Goal: Information Seeking & Learning: Learn about a topic

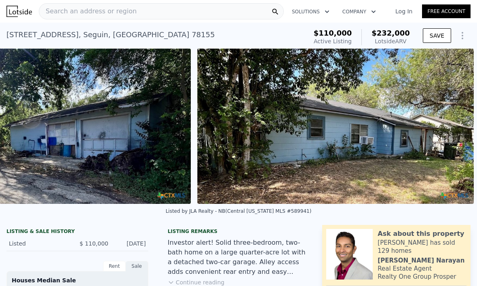
click at [217, 9] on div "Search an address or region" at bounding box center [161, 11] width 245 height 16
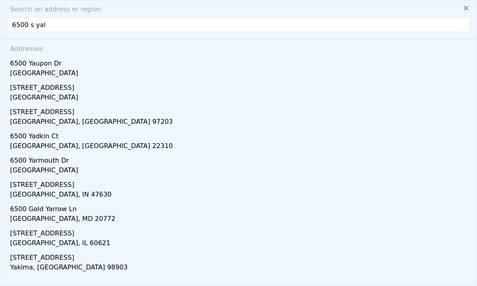
type input "6500 s yale"
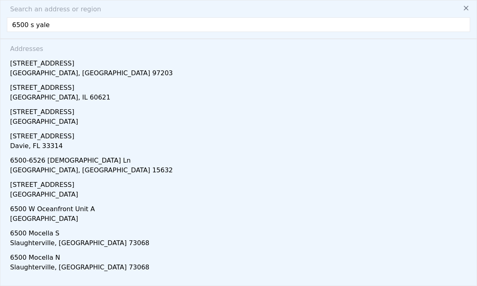
scroll to position [17, 0]
click at [73, 92] on div "Chicago, IL 60621" at bounding box center [240, 97] width 460 height 11
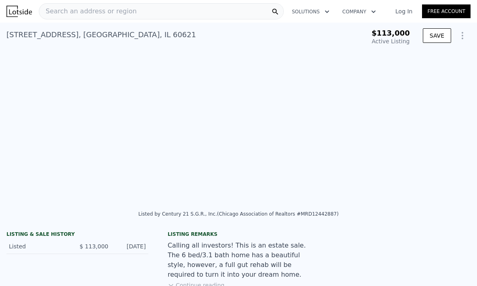
type input "3"
type input "3.5"
type input "2950"
type input "3500"
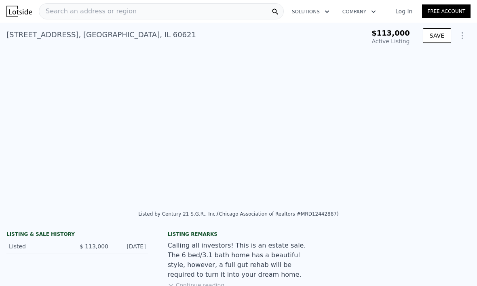
type input "4000"
type input "5160"
type input "$ 364,000"
type input "6"
type input "$ 220,147"
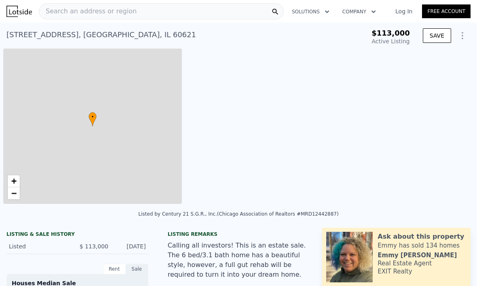
type input "-$ 123,167"
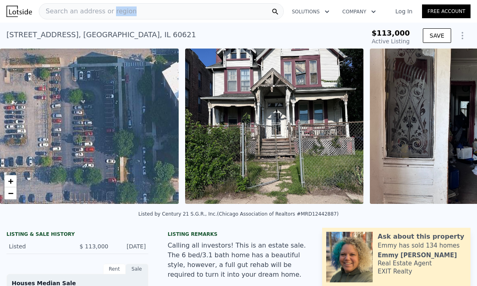
click at [160, 10] on div "Search an address or region" at bounding box center [161, 11] width 245 height 16
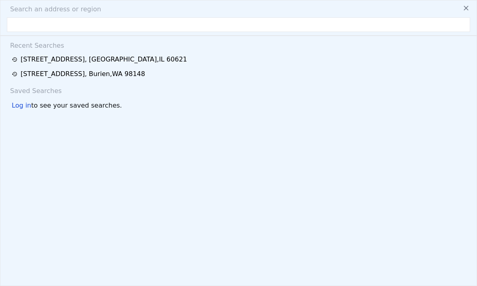
click at [160, 10] on div "Search an address or region" at bounding box center [238, 9] width 469 height 10
click at [134, 22] on input "text" at bounding box center [238, 24] width 463 height 15
paste input "11742 S Harvard Ave, Chicago, IL 60628"
type input "11742 S Harvard Ave, Chicago, IL 60628"
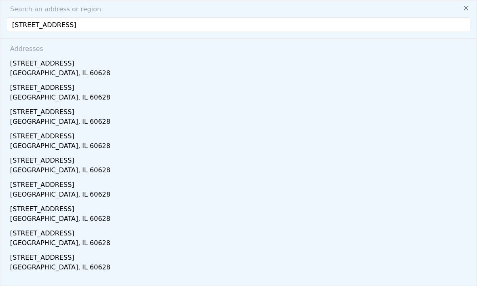
click at [62, 65] on div "11742 S Harvard Ave" at bounding box center [240, 61] width 460 height 13
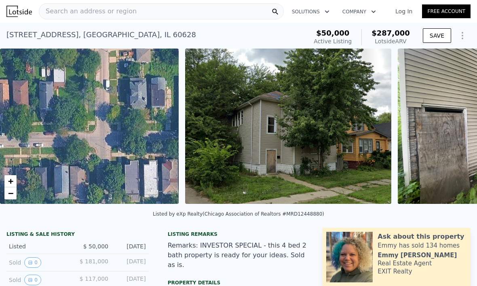
click at [299, 107] on img at bounding box center [288, 125] width 206 height 155
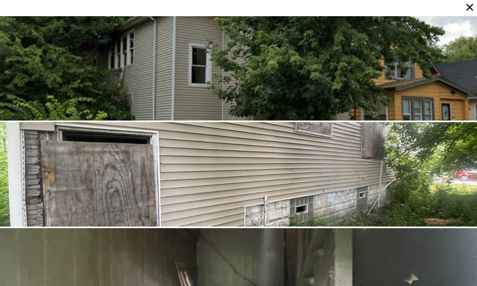
click at [307, 90] on div at bounding box center [238, 68] width 477 height 104
click at [185, 56] on div at bounding box center [238, 68] width 477 height 104
click at [192, 63] on div at bounding box center [238, 68] width 477 height 104
click at [185, 69] on div at bounding box center [238, 68] width 477 height 104
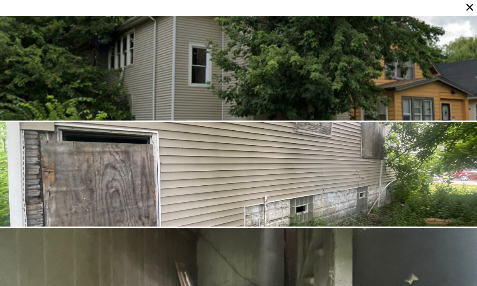
click at [467, 5] on icon at bounding box center [469, 7] width 7 height 7
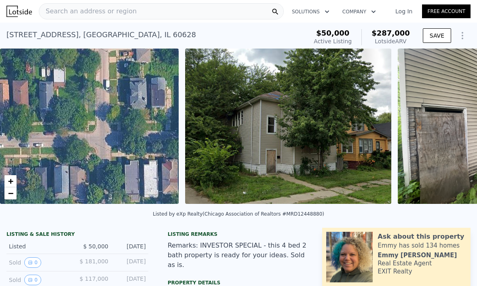
click at [258, 145] on img at bounding box center [288, 125] width 206 height 155
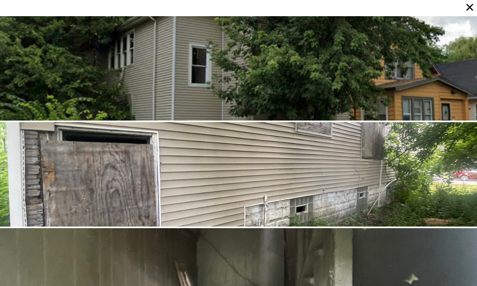
click at [465, 10] on icon at bounding box center [469, 7] width 11 height 11
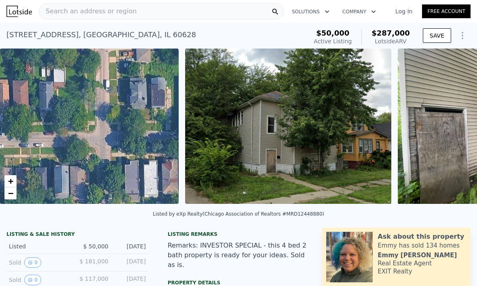
scroll to position [0, 196]
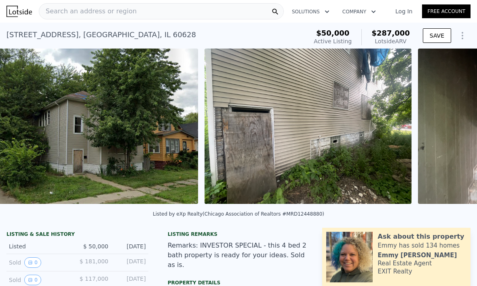
click at [314, 118] on img at bounding box center [307, 125] width 207 height 155
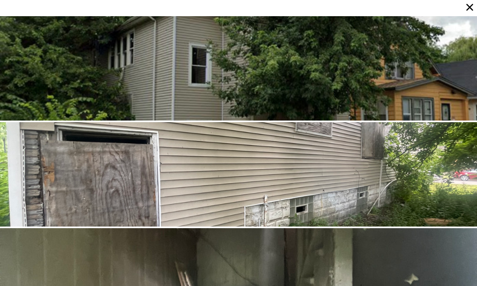
click at [466, 6] on icon at bounding box center [469, 7] width 11 height 11
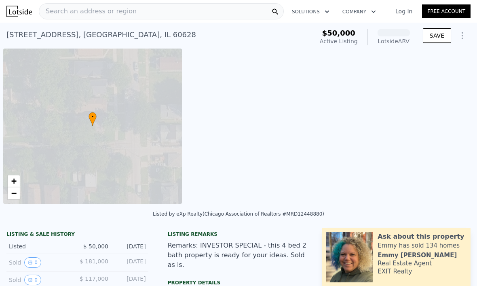
scroll to position [0, 3]
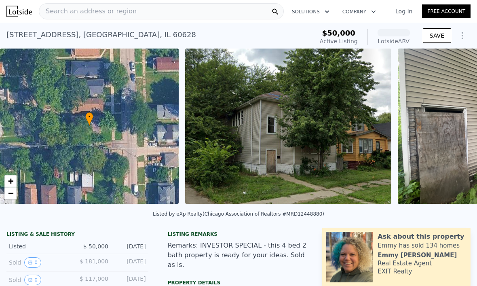
click at [158, 7] on div "Search an address or region" at bounding box center [161, 11] width 245 height 16
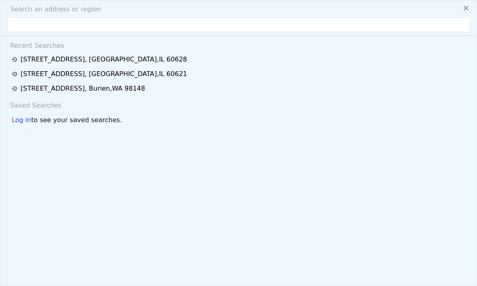
type input "17431 Ambaum Boulevard S #C43, Seattle, WA 98148"
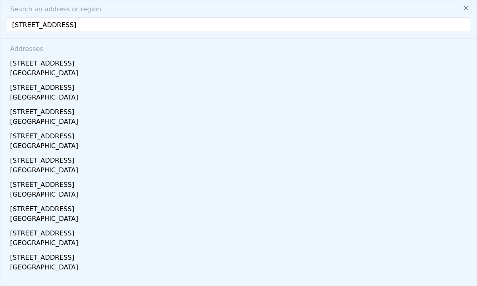
click at [271, 24] on input "17431 Ambaum Boulevard S #C43, Seattle, WA 98148" at bounding box center [238, 24] width 463 height 15
click at [93, 63] on div "[STREET_ADDRESS]" at bounding box center [240, 61] width 460 height 13
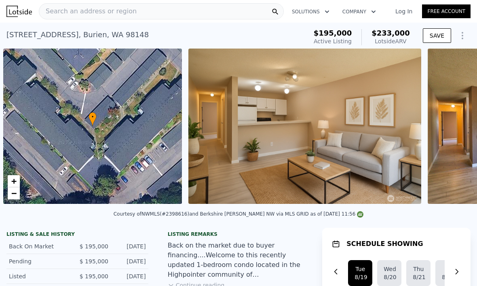
scroll to position [0, 3]
